Goal: Task Accomplishment & Management: Manage account settings

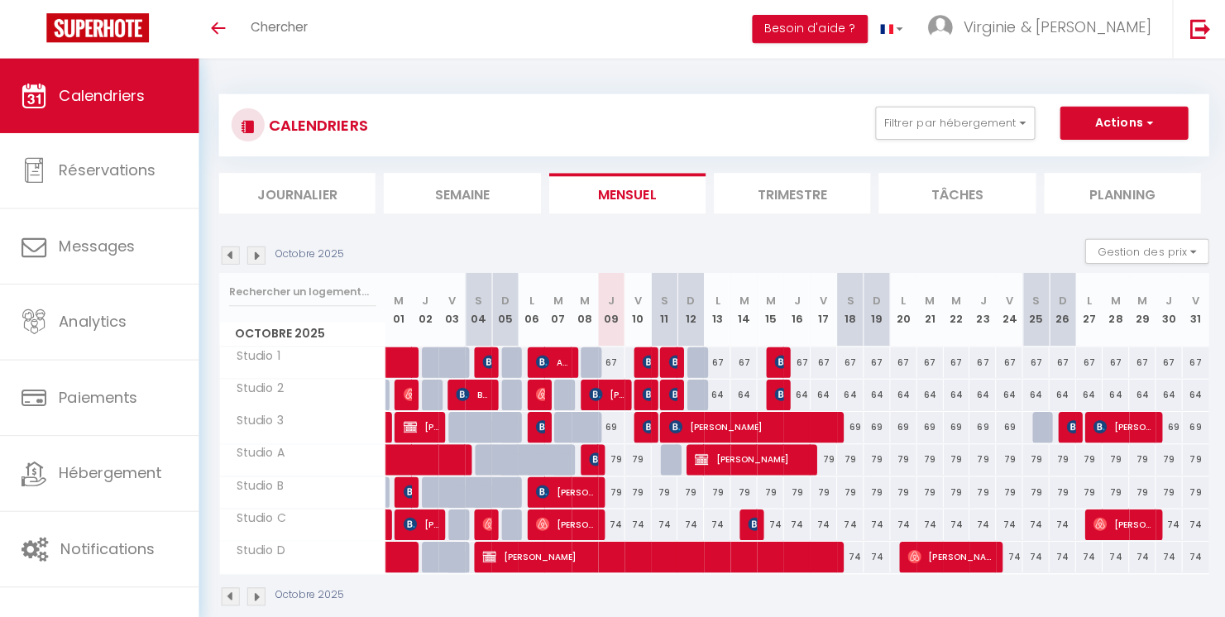
click at [644, 430] on img at bounding box center [648, 424] width 13 height 13
select select "OK"
select select "KO"
select select "0"
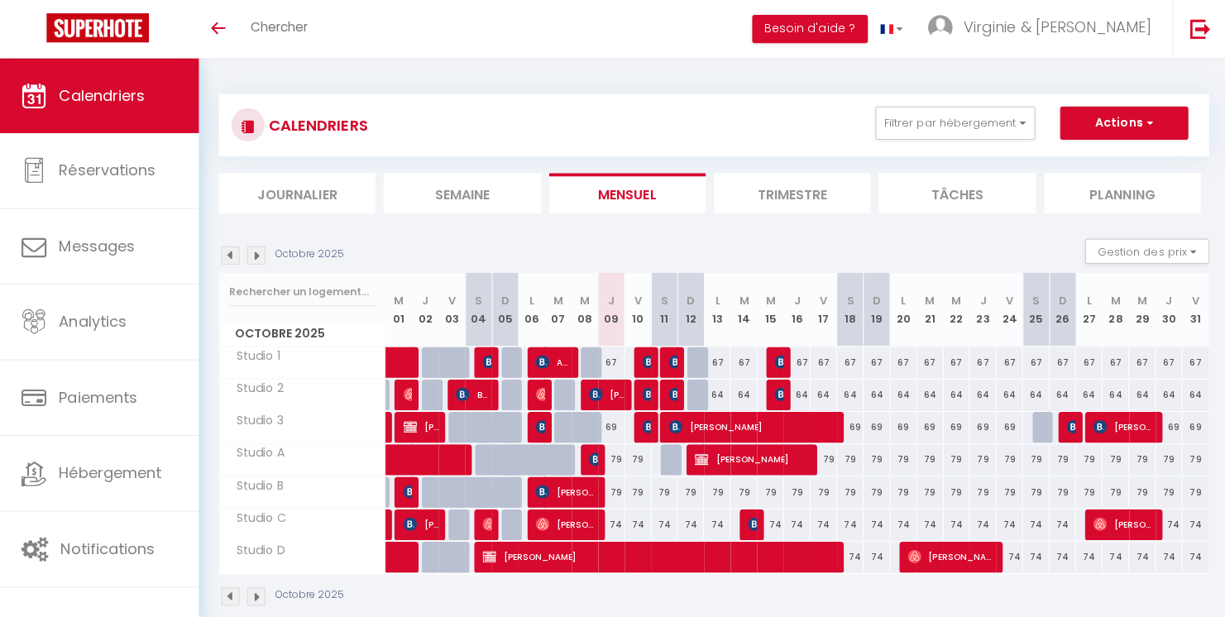
select select "1"
select select
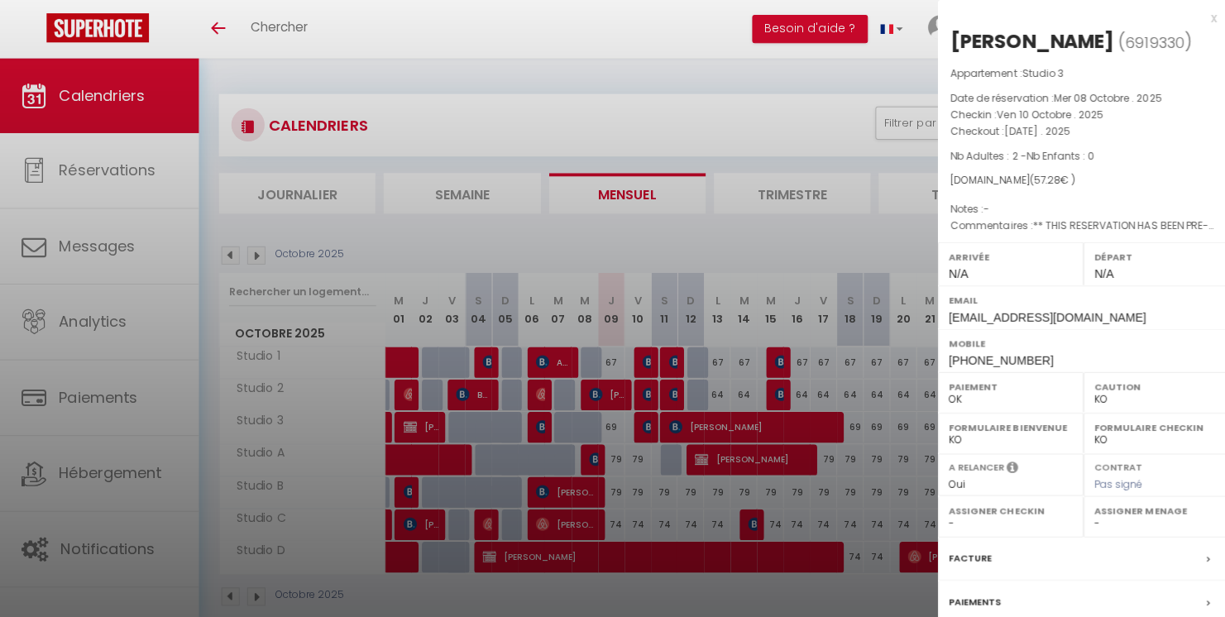
click at [651, 385] on div at bounding box center [612, 308] width 1225 height 617
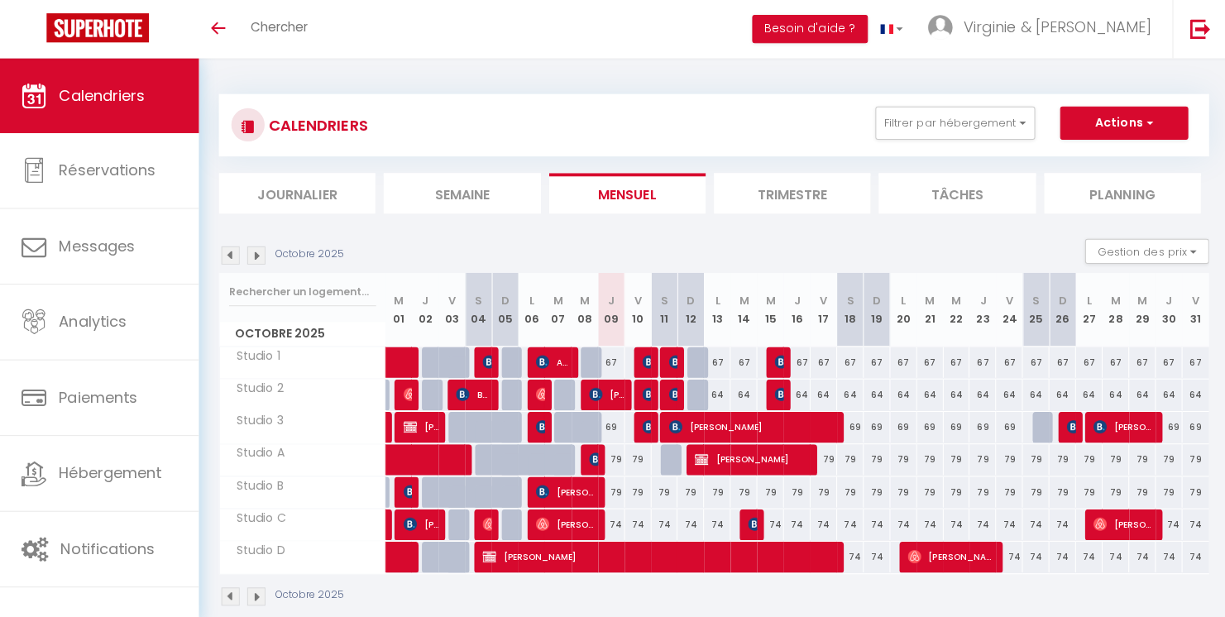
click at [651, 385] on div at bounding box center [644, 392] width 26 height 31
click at [646, 394] on img at bounding box center [648, 391] width 13 height 13
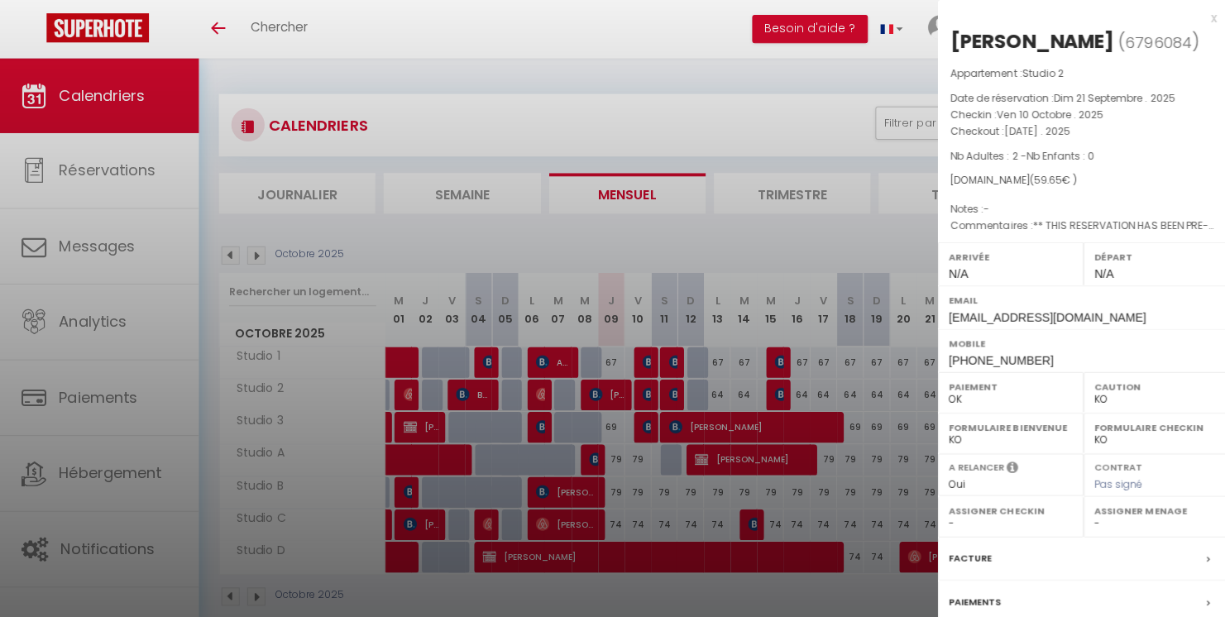
click at [653, 356] on div at bounding box center [612, 308] width 1225 height 617
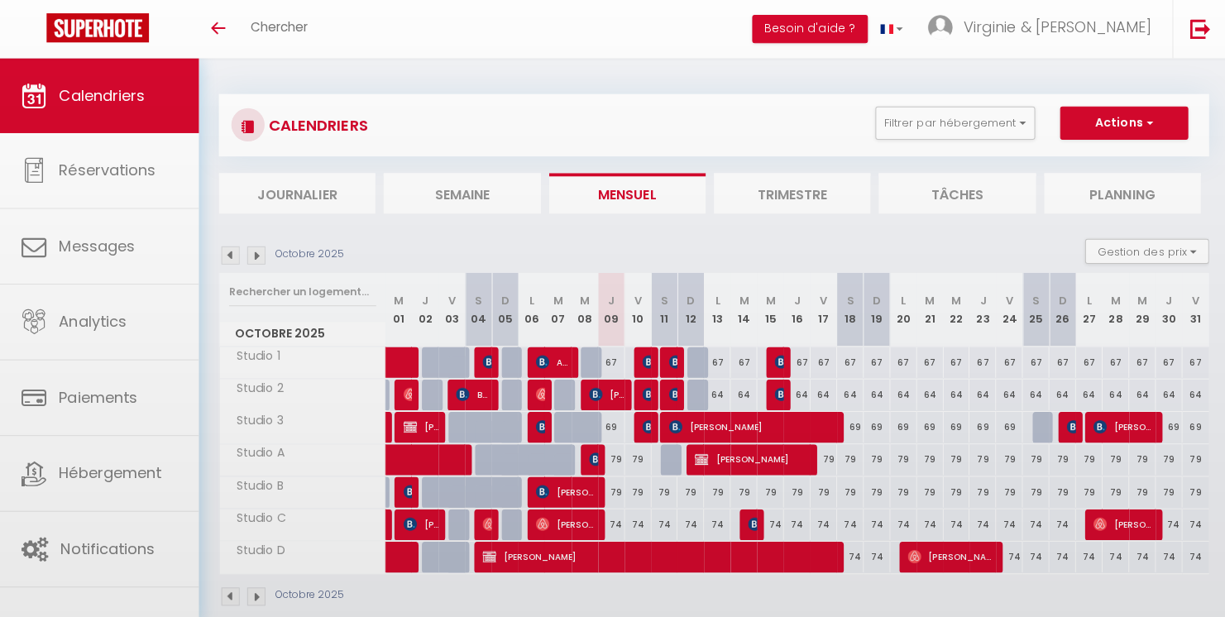
click at [653, 356] on div at bounding box center [644, 360] width 26 height 31
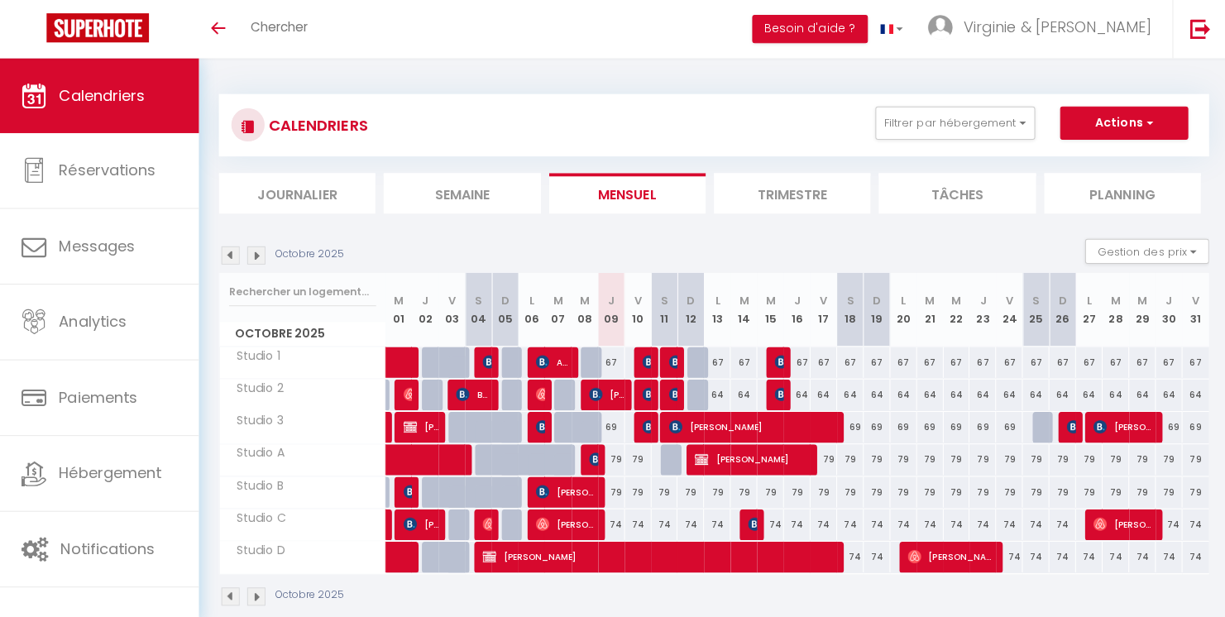
click at [653, 356] on div at bounding box center [644, 360] width 26 height 31
click at [645, 361] on img at bounding box center [648, 359] width 13 height 13
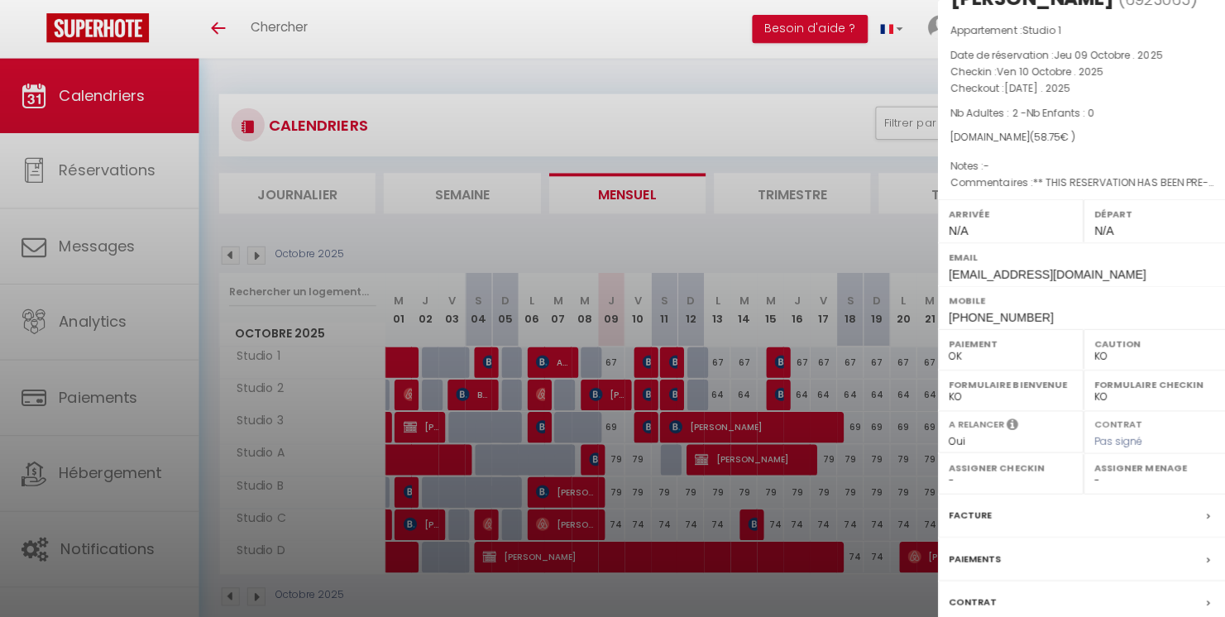
scroll to position [5, 0]
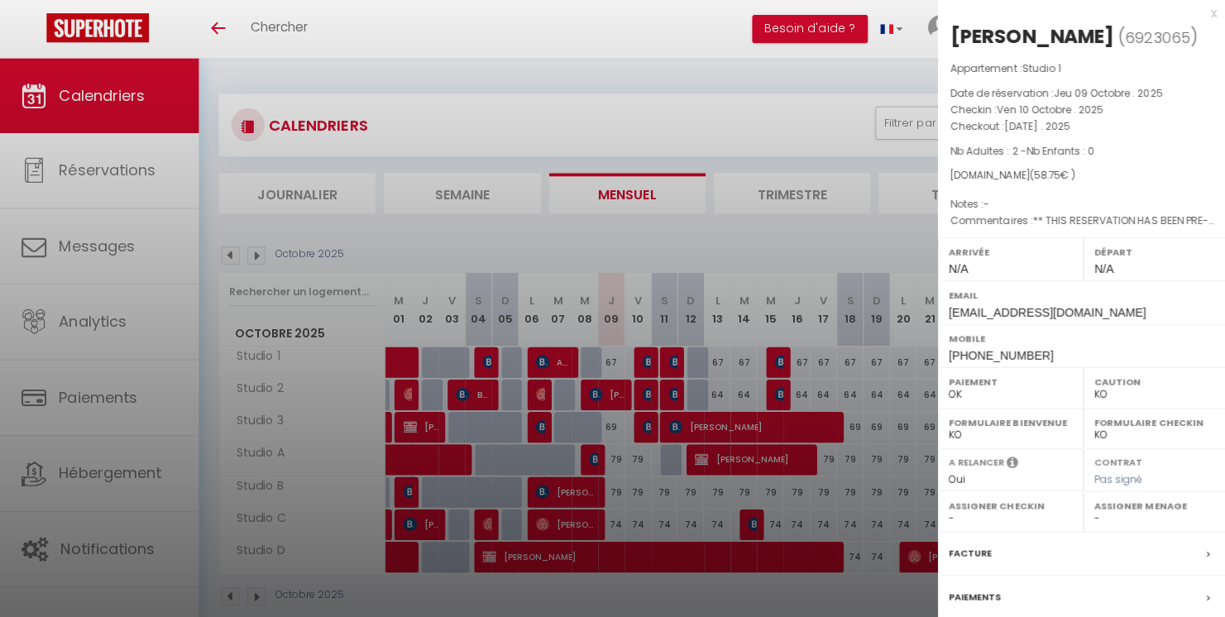
click at [1199, 15] on div "x" at bounding box center [1073, 13] width 277 height 20
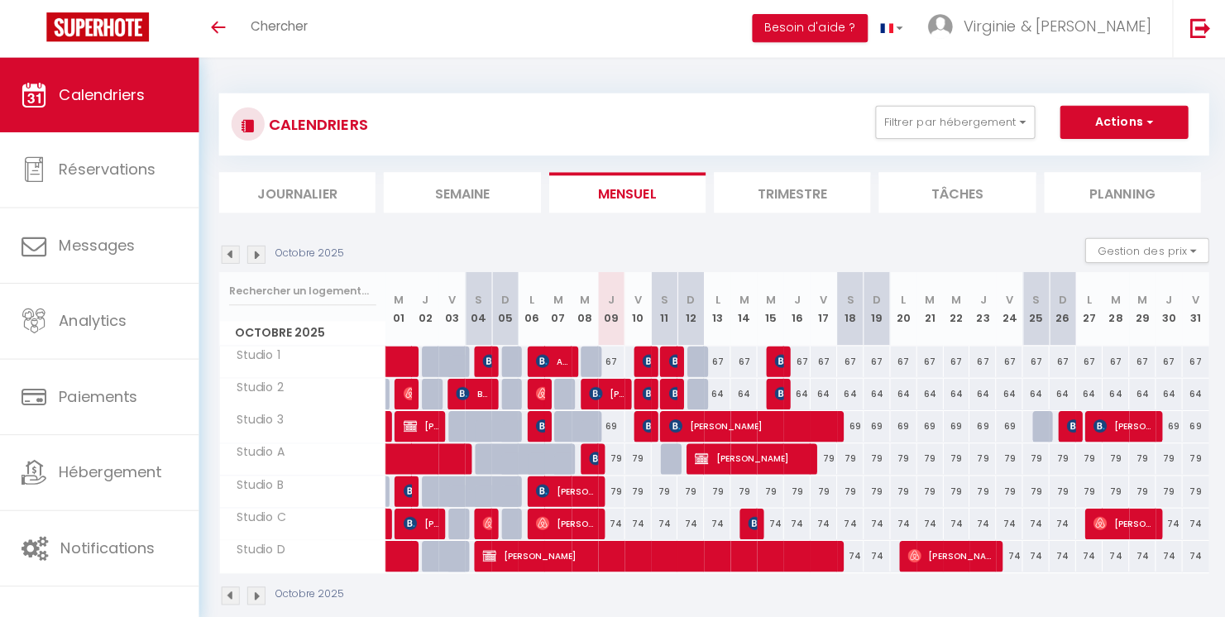
click at [537, 362] on img at bounding box center [542, 359] width 13 height 13
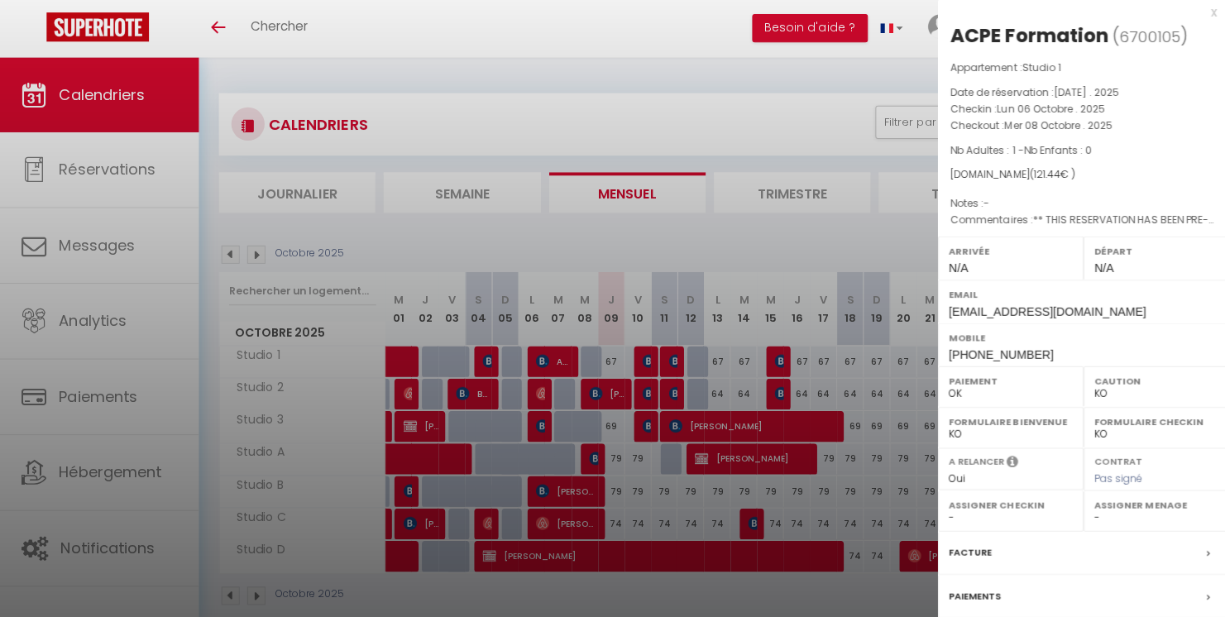
click at [538, 385] on div at bounding box center [612, 308] width 1225 height 617
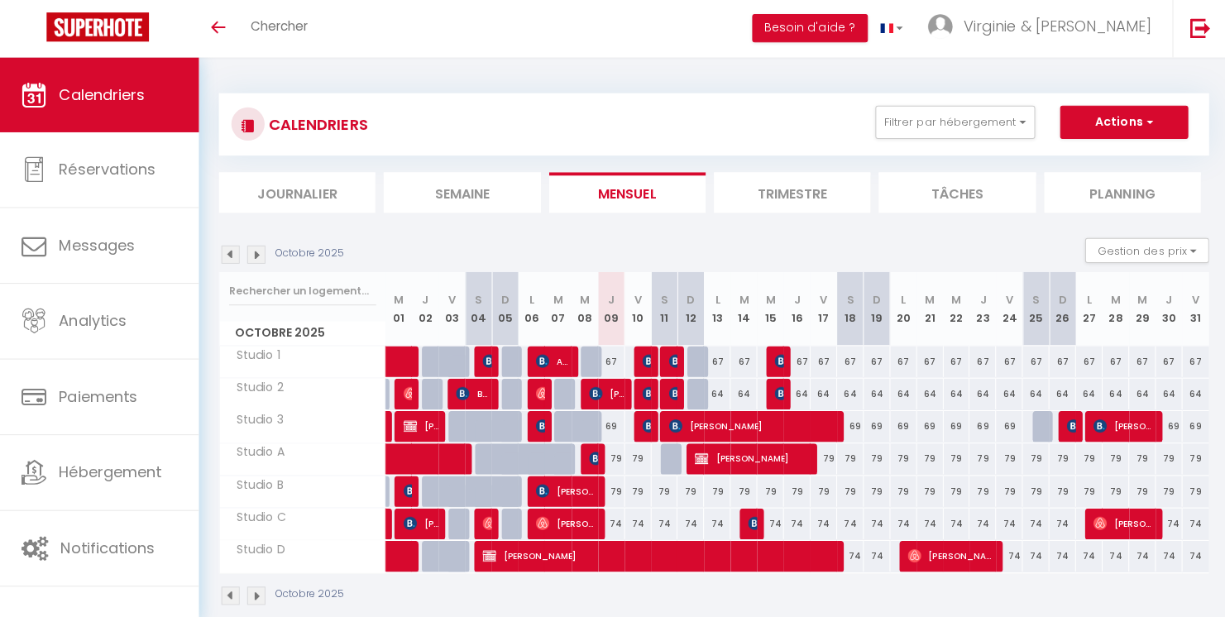
click at [542, 393] on img at bounding box center [542, 391] width 13 height 13
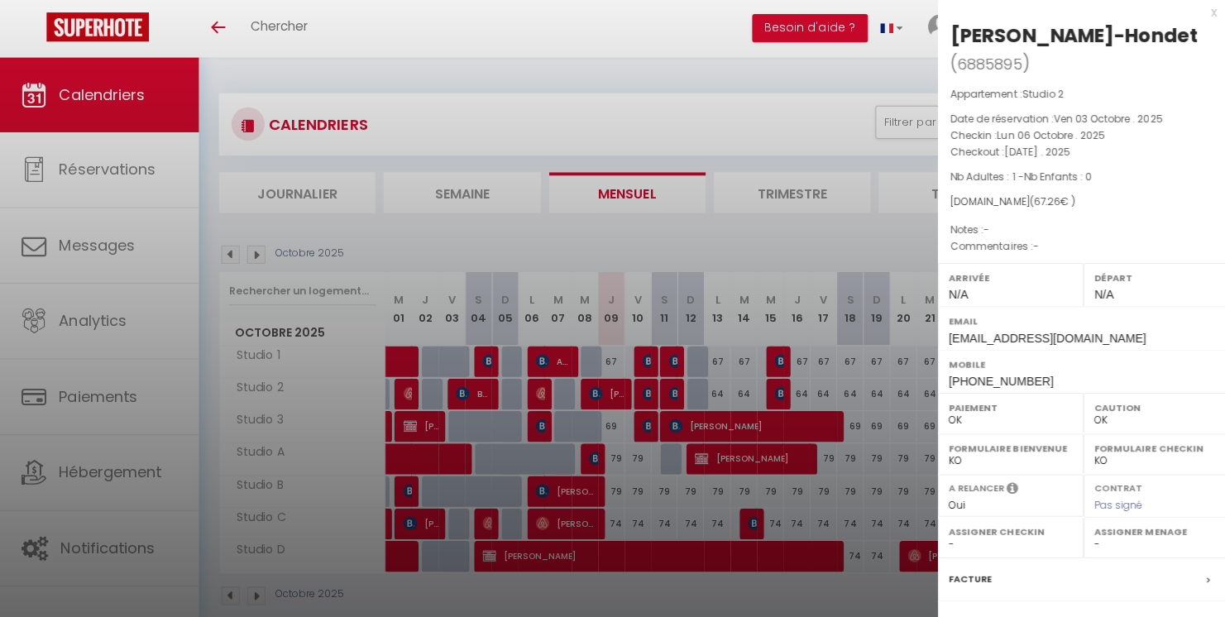
click at [538, 427] on div at bounding box center [612, 308] width 1225 height 617
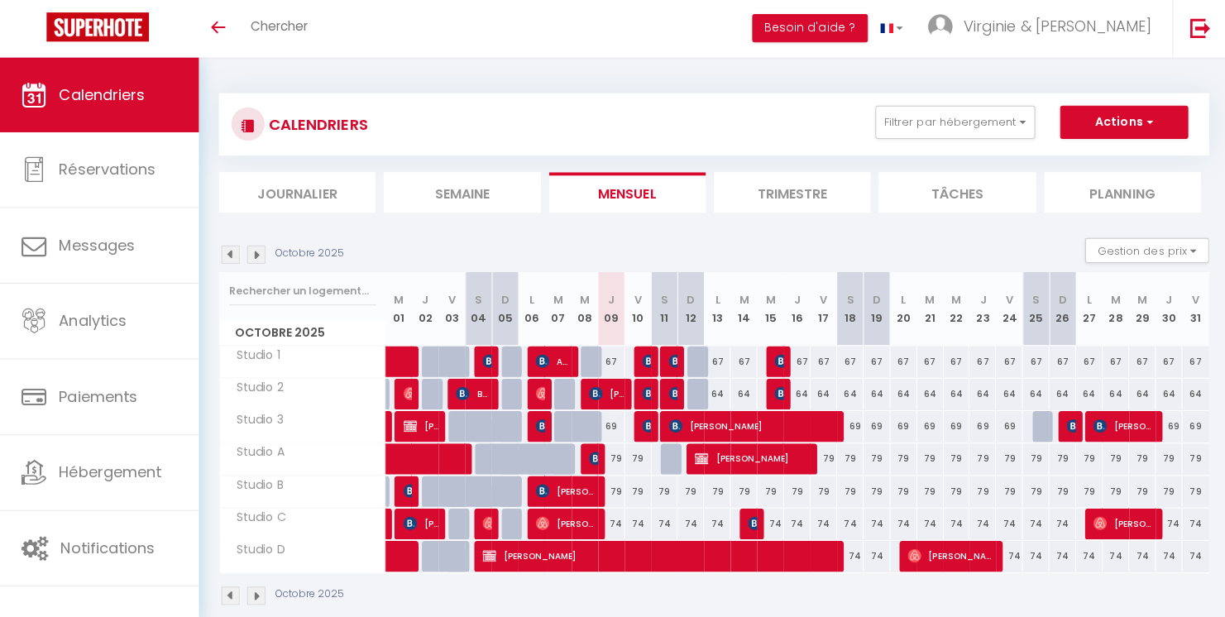
click at [540, 422] on img at bounding box center [542, 424] width 13 height 13
select select "KO"
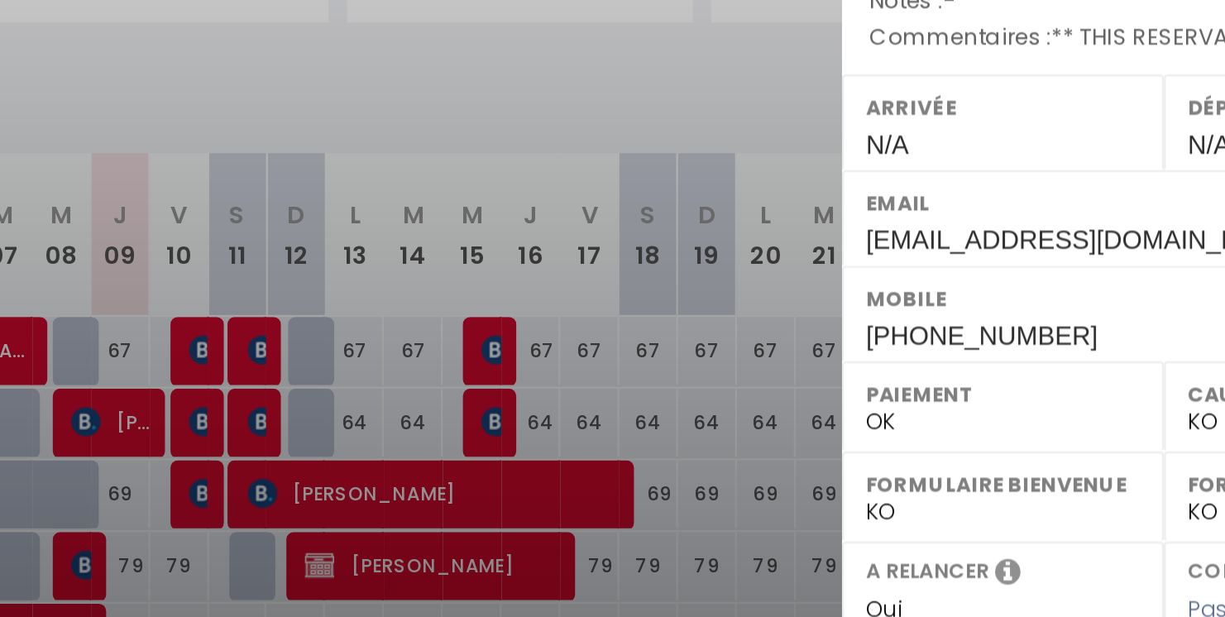
scroll to position [58, 0]
